Goal: Information Seeking & Learning: Learn about a topic

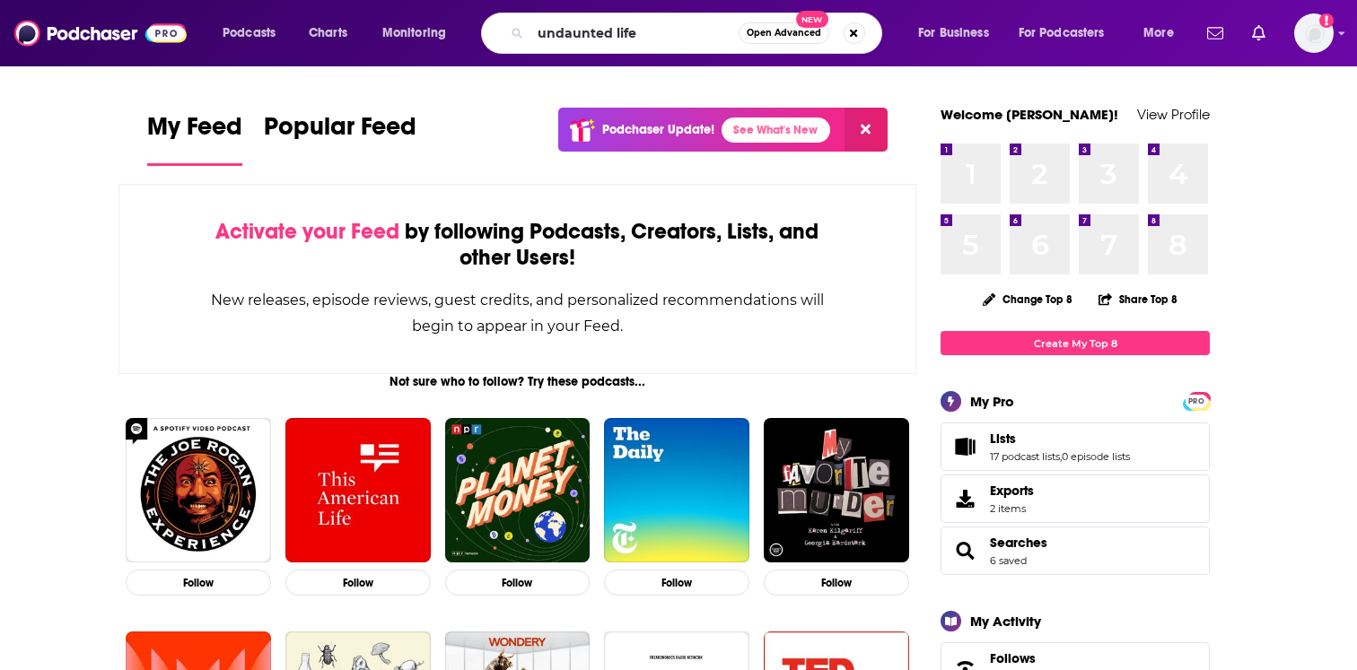
type input "undaunted life"
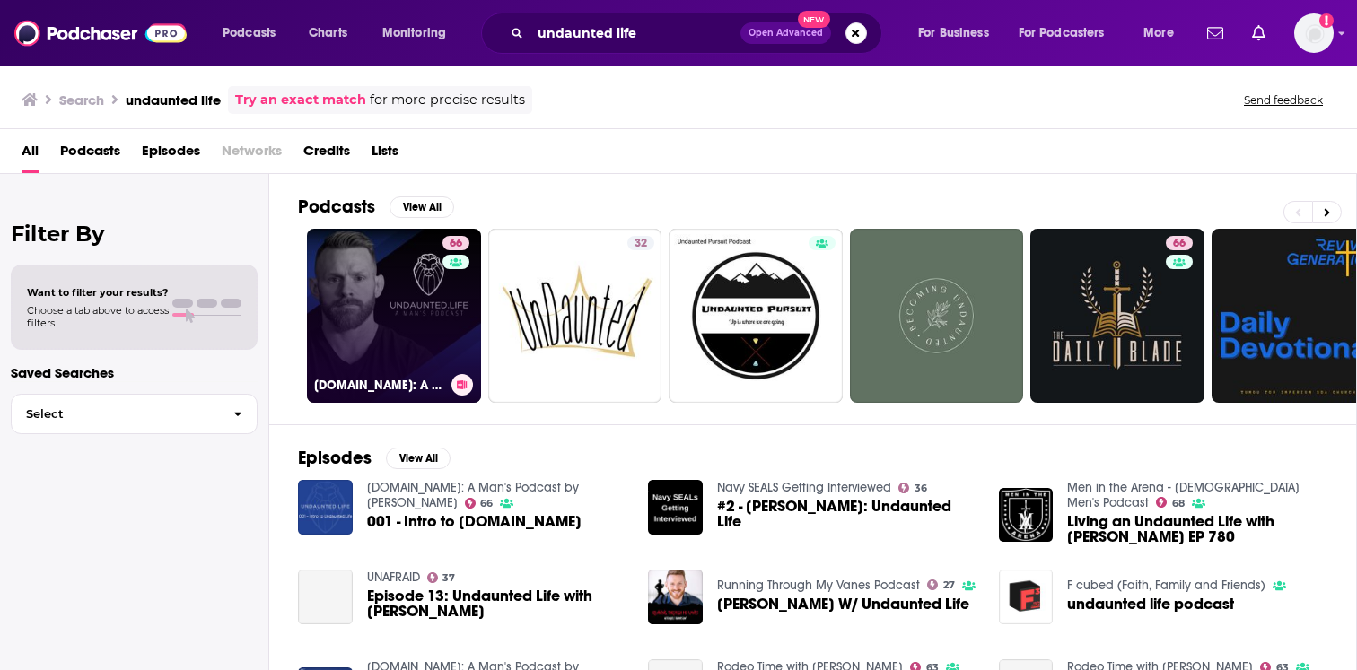
click at [442, 283] on div "66" at bounding box center [457, 305] width 31 height 138
